Goal: Information Seeking & Learning: Learn about a topic

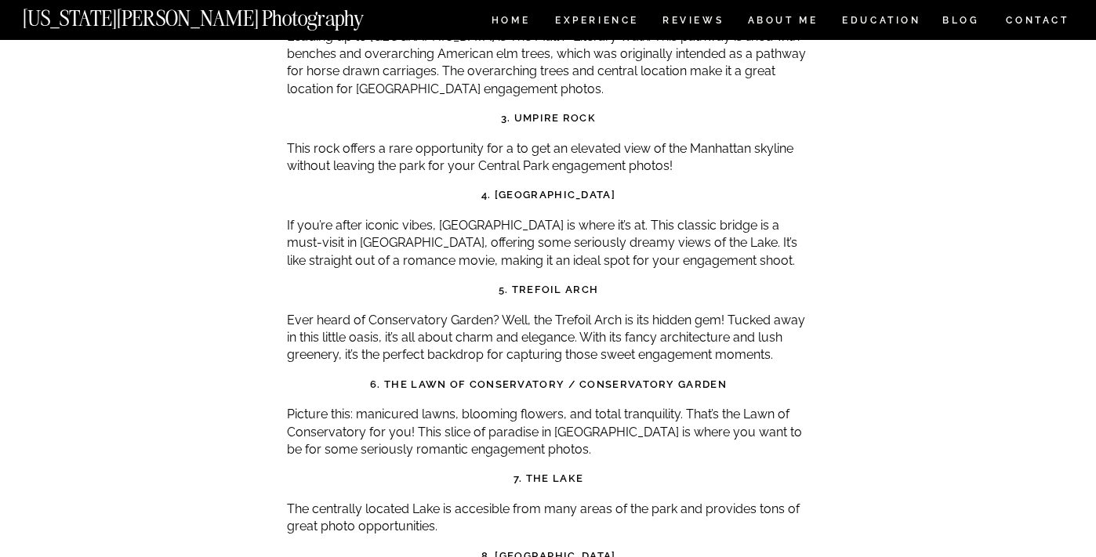
scroll to position [5325, 0]
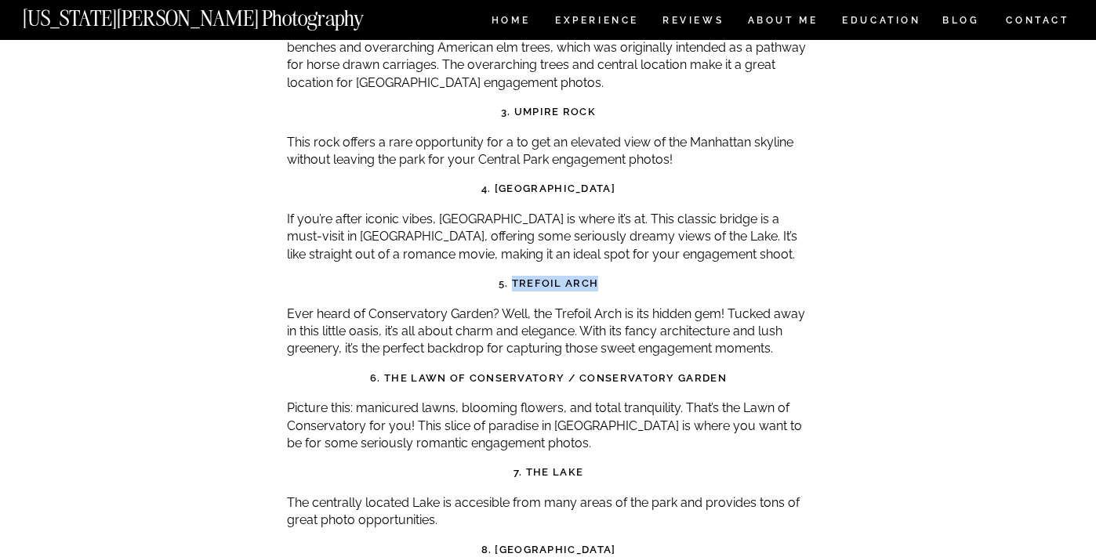
drag, startPoint x: 603, startPoint y: 212, endPoint x: 516, endPoint y: 209, distance: 87.0
click at [516, 276] on h3 "5. Trefoil Arch" at bounding box center [548, 284] width 523 height 16
copy strong "Trefoil Arch"
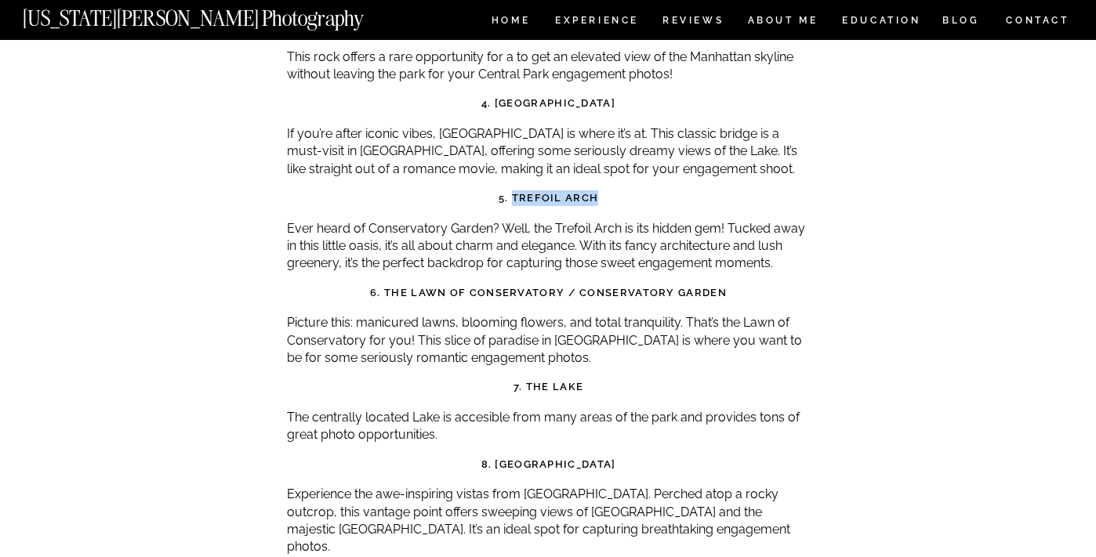
scroll to position [5418, 0]
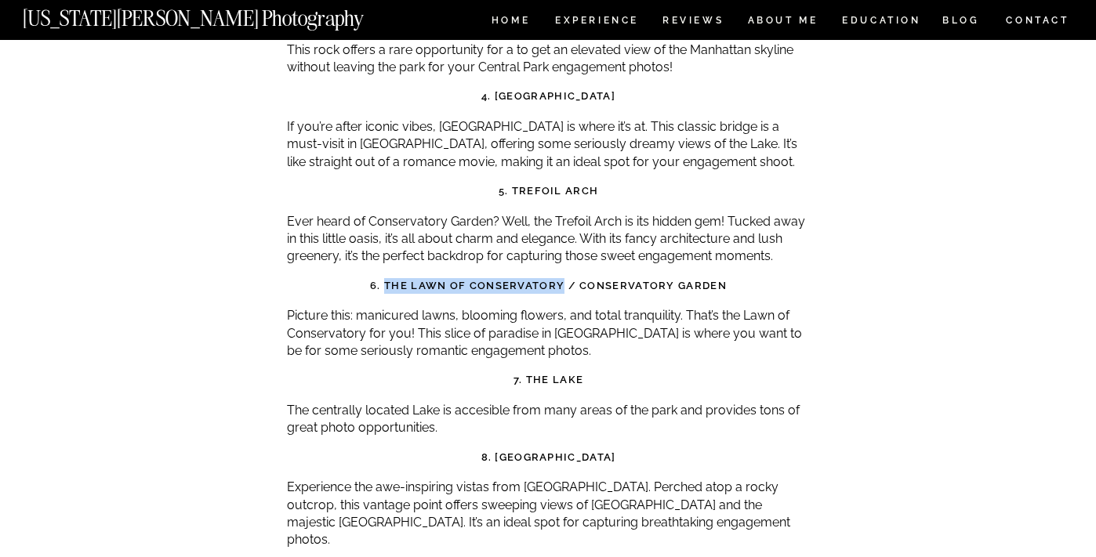
drag, startPoint x: 389, startPoint y: 213, endPoint x: 562, endPoint y: 213, distance: 173.2
click at [562, 280] on strong "6. The Lawn of Conservatory / Conservatory Garden" at bounding box center [548, 286] width 357 height 12
copy strong "The Lawn of Conservatory"
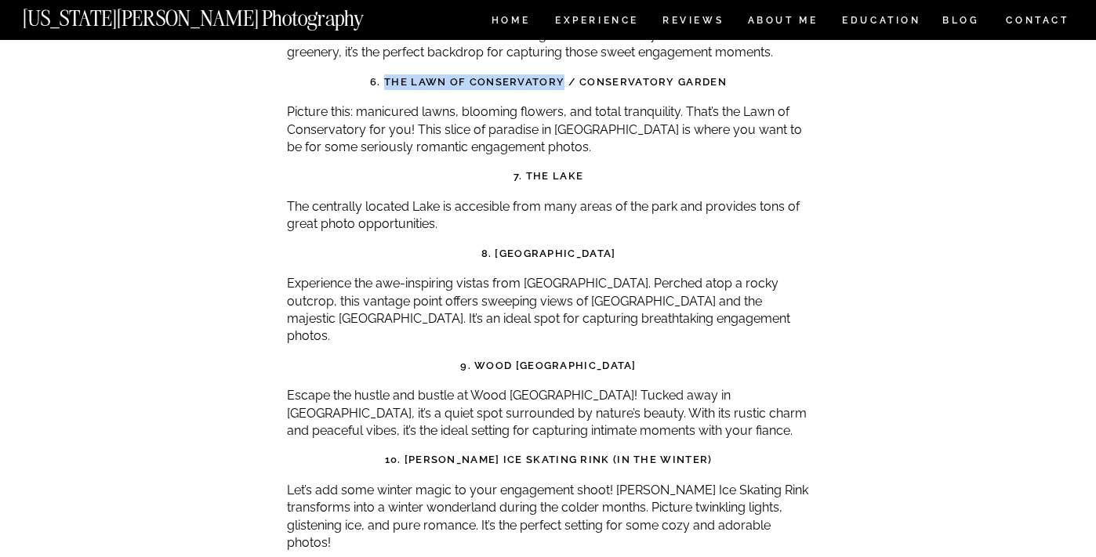
scroll to position [5621, 0]
drag, startPoint x: 644, startPoint y: 183, endPoint x: 474, endPoint y: 183, distance: 170.1
click at [474, 247] on h3 "8. [GEOGRAPHIC_DATA]" at bounding box center [548, 255] width 523 height 16
copy strong "San Remo Lookout Point"
click at [722, 388] on p "Escape the hustle and bustle at Wood [GEOGRAPHIC_DATA]! Tucked away in [GEOGRAP…" at bounding box center [548, 414] width 523 height 53
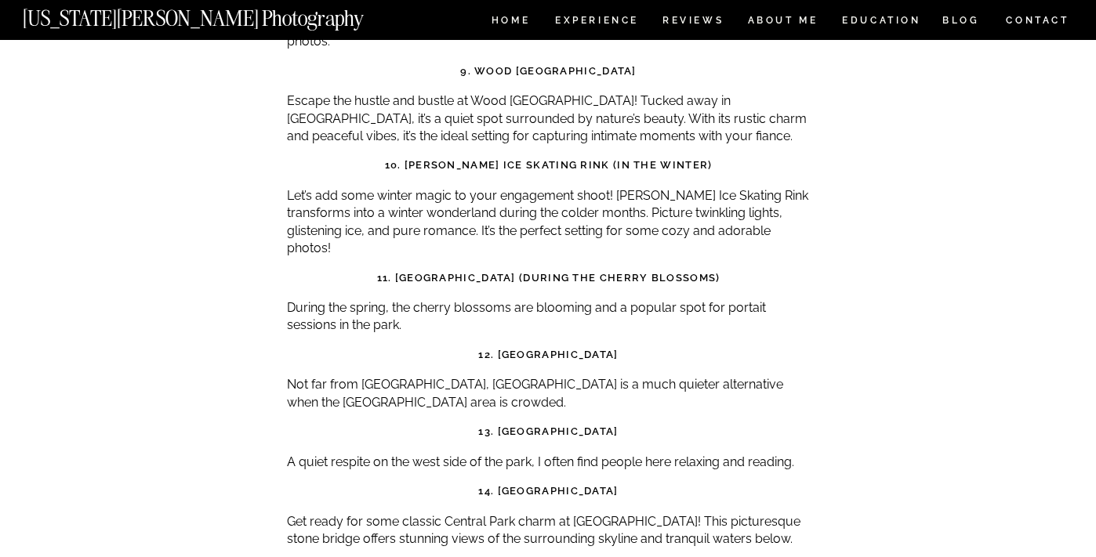
scroll to position [5925, 0]
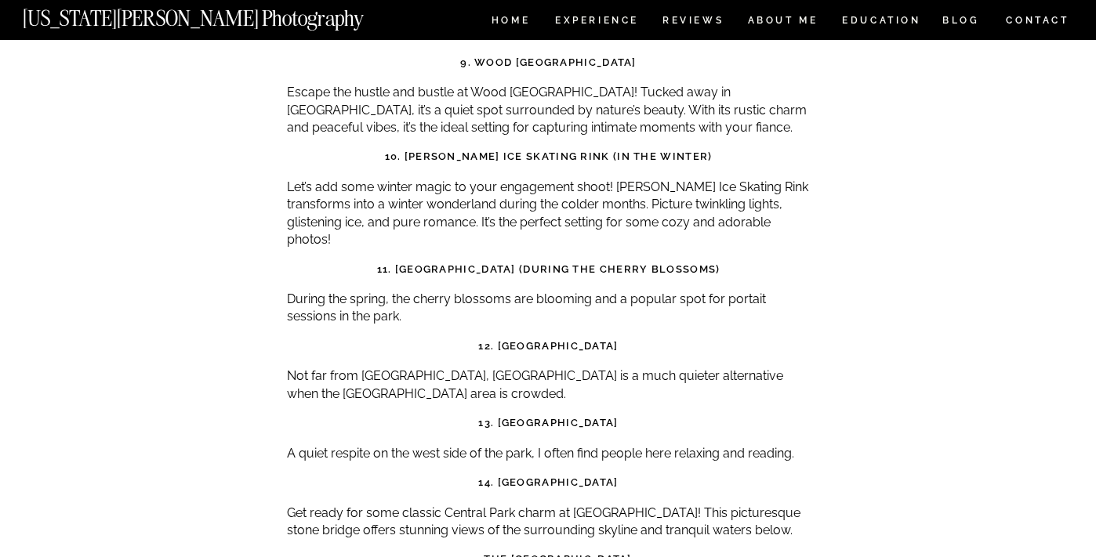
drag, startPoint x: 629, startPoint y: 255, endPoint x: 491, endPoint y: 259, distance: 138.0
click at [491, 339] on h3 "12. [GEOGRAPHIC_DATA]" at bounding box center [548, 347] width 523 height 16
copy strong "[GEOGRAPHIC_DATA]"
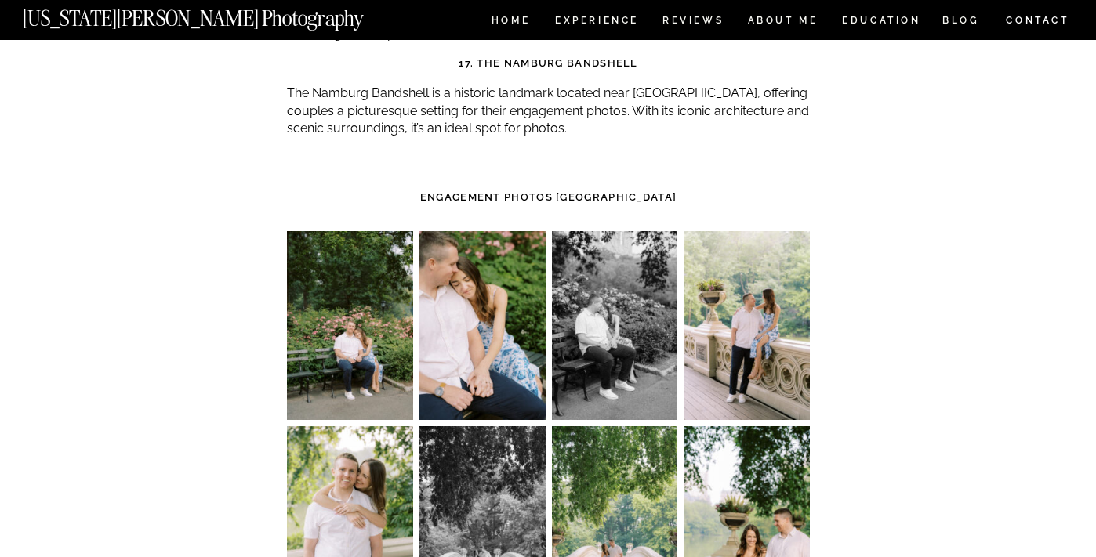
scroll to position [6609, 0]
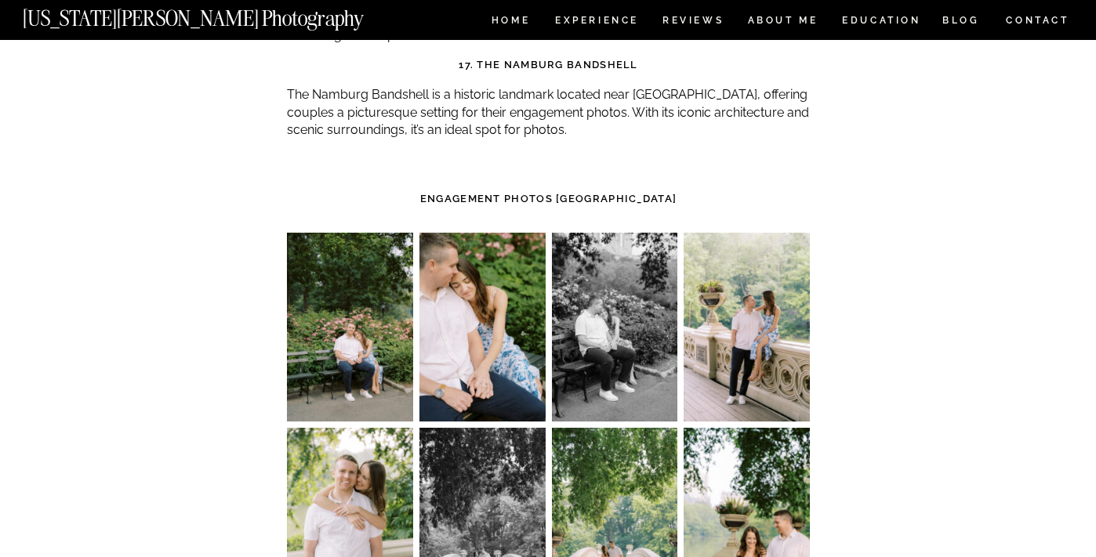
click at [366, 233] on img at bounding box center [350, 327] width 126 height 189
click at [739, 233] on img at bounding box center [746, 327] width 126 height 189
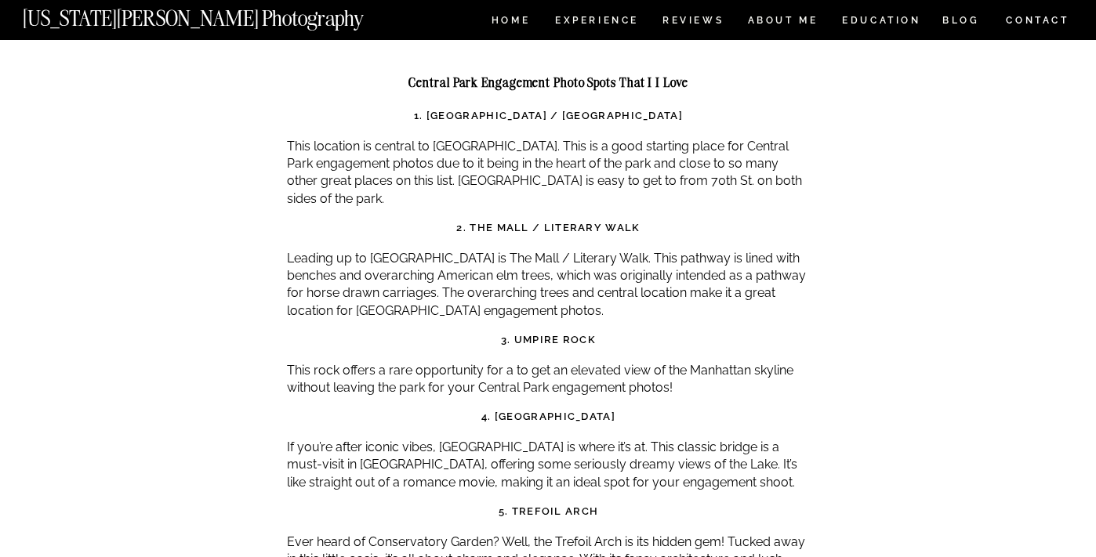
scroll to position [5106, 0]
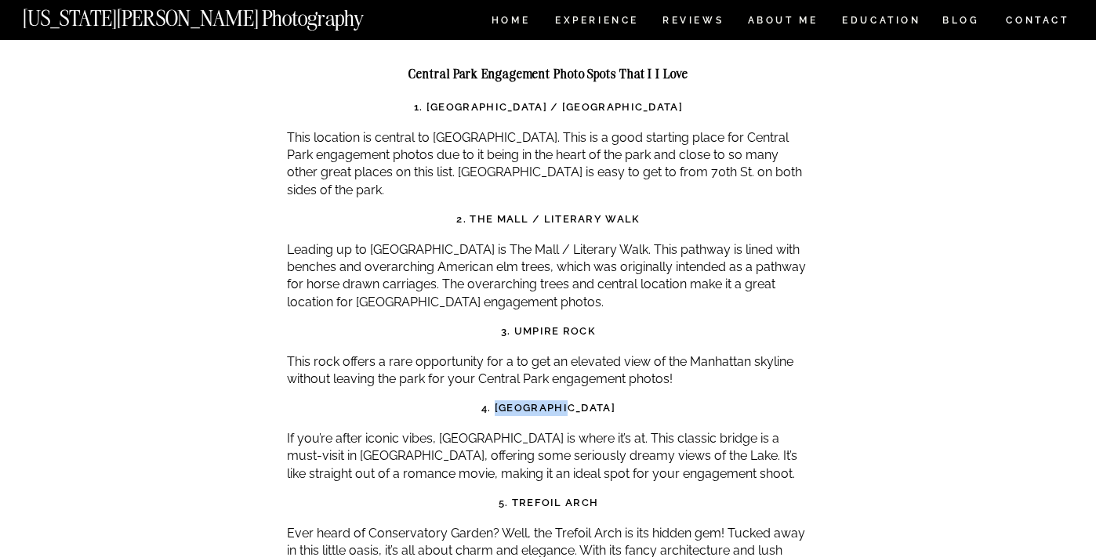
drag, startPoint x: 597, startPoint y: 336, endPoint x: 520, endPoint y: 336, distance: 77.6
click at [520, 401] on h3 "4. [GEOGRAPHIC_DATA]" at bounding box center [548, 409] width 523 height 16
copy strong "[GEOGRAPHIC_DATA]"
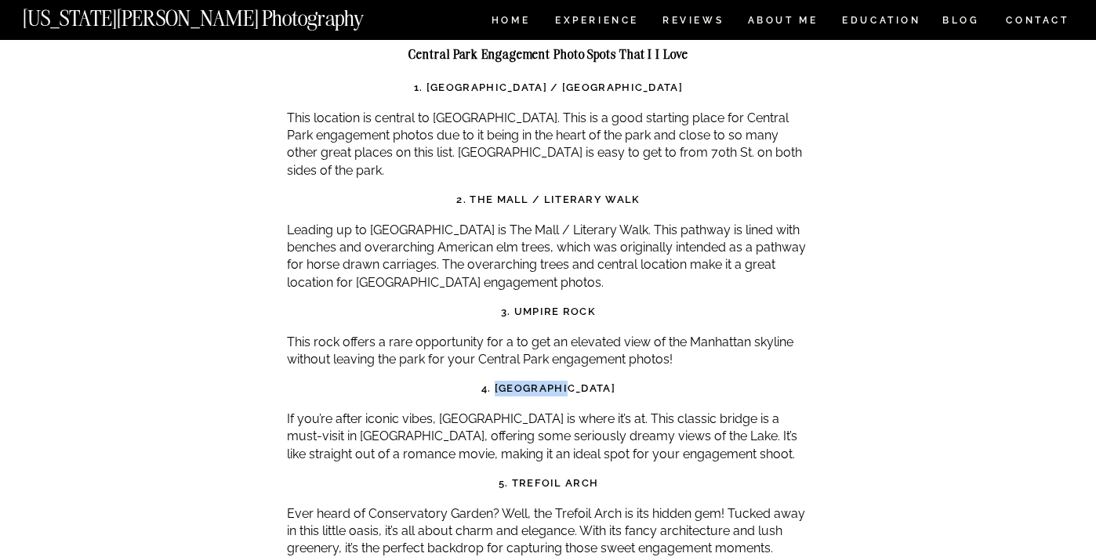
scroll to position [5129, 0]
